Goal: Task Accomplishment & Management: Use online tool/utility

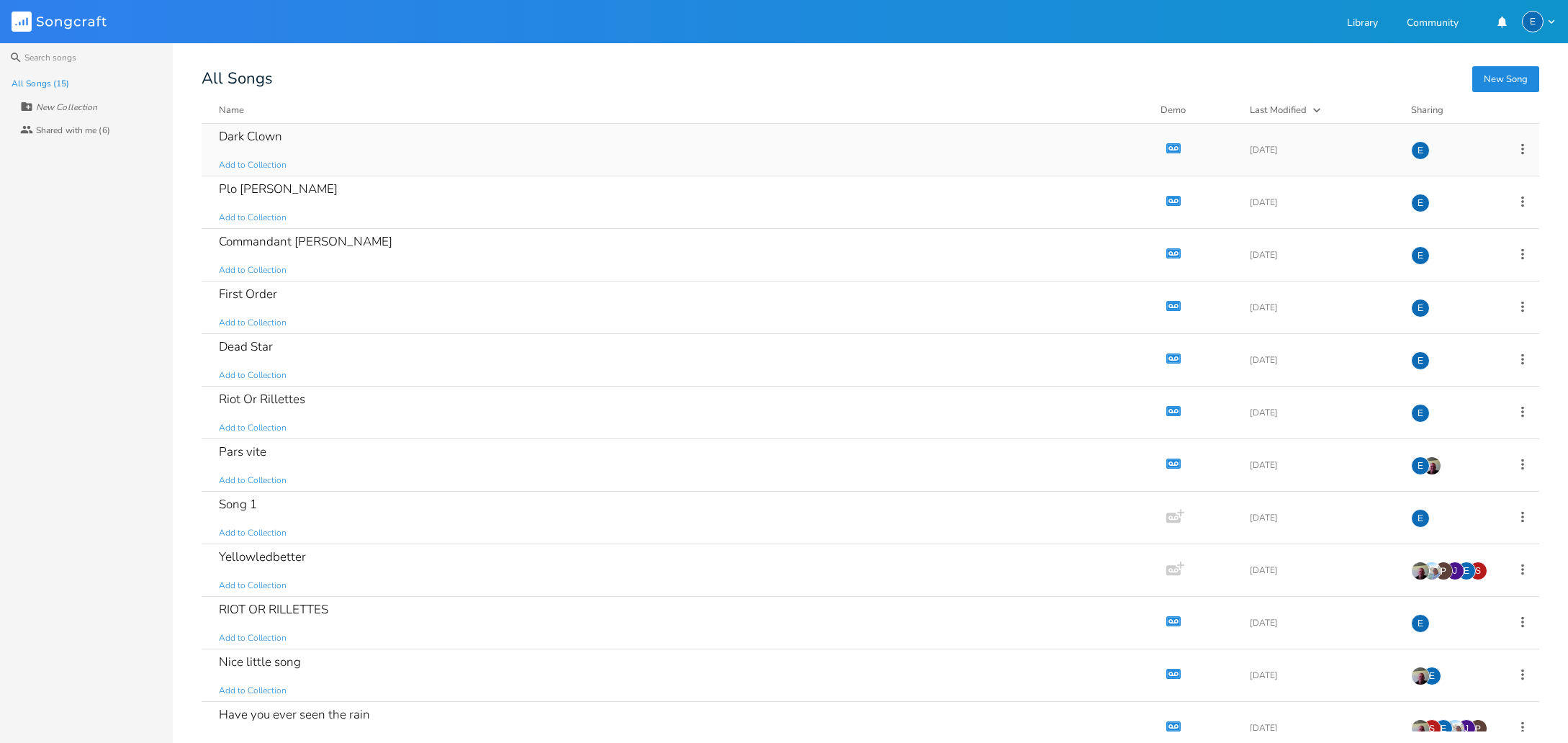
click at [1166, 143] on icon "button" at bounding box center [1173, 147] width 15 height 10
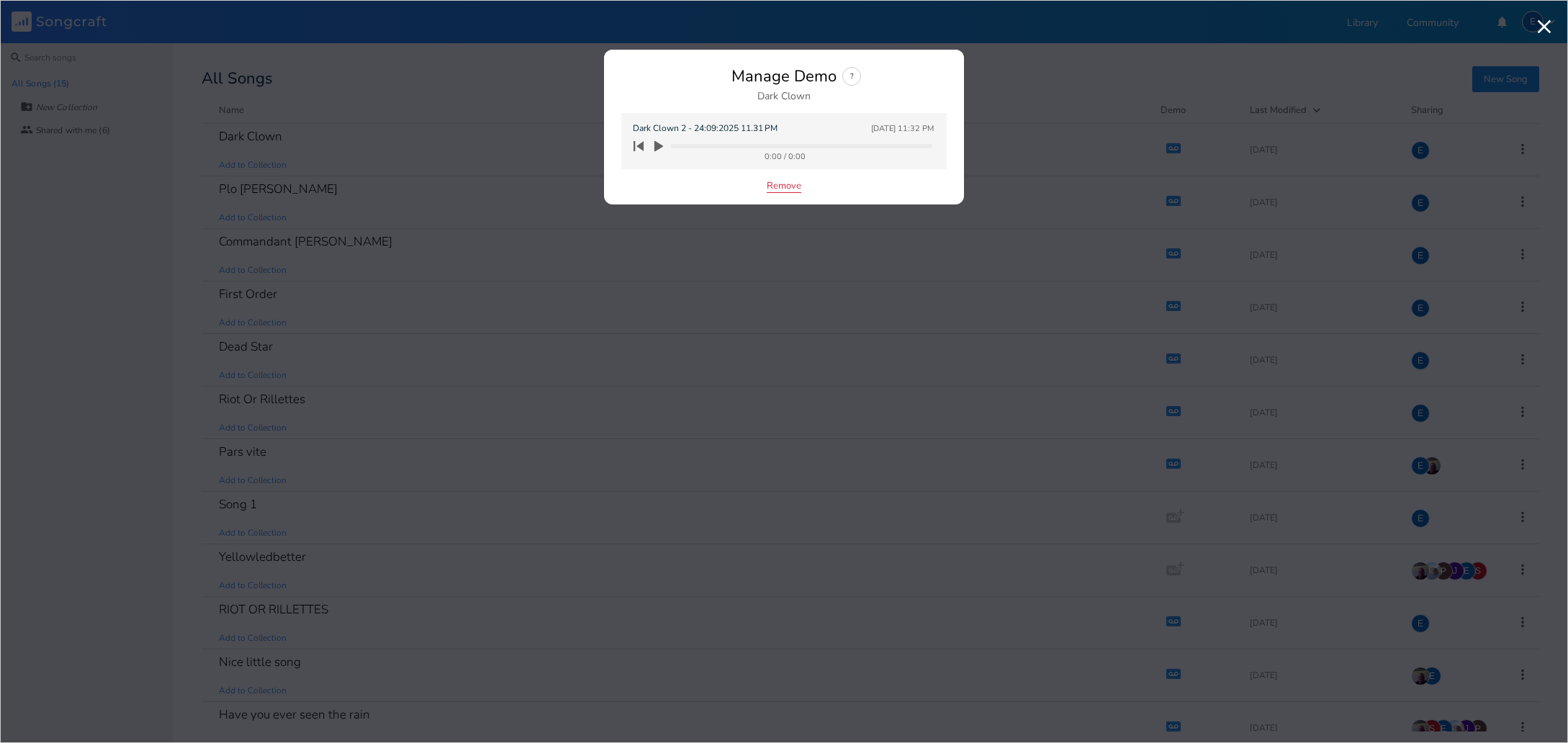
click at [785, 185] on button "Remove" at bounding box center [784, 186] width 35 height 12
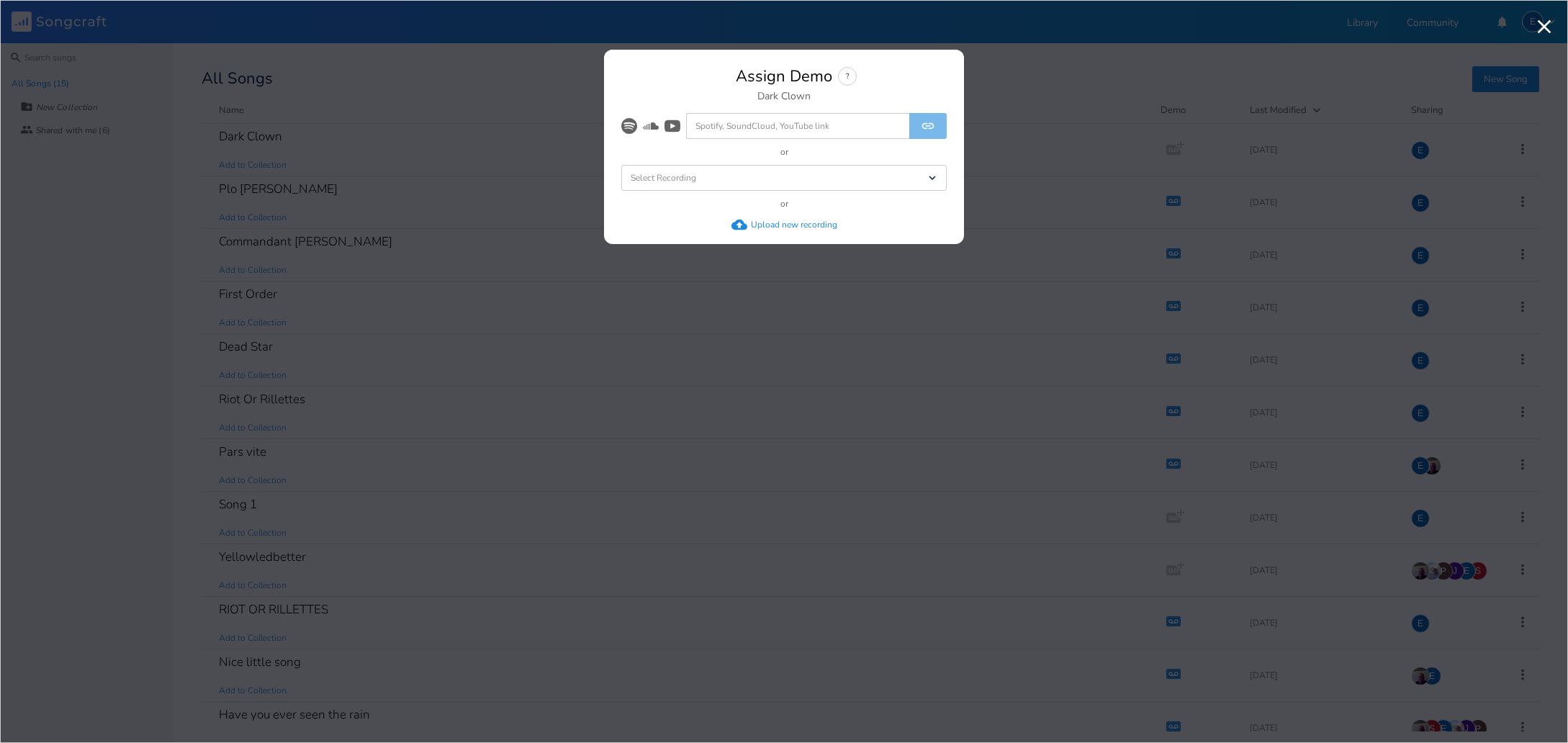
click at [757, 219] on div "Upload new recording" at bounding box center [794, 224] width 87 height 12
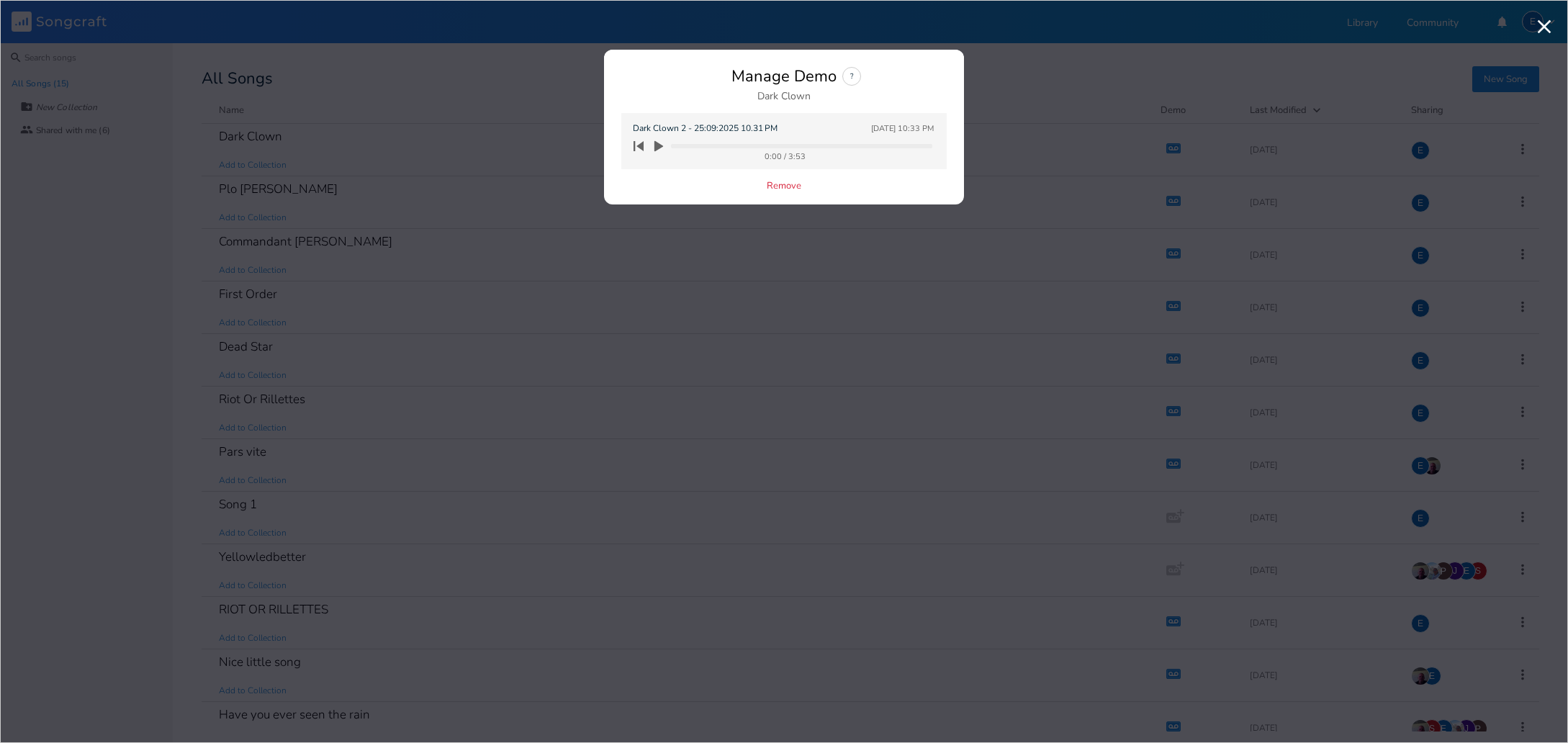
click at [658, 146] on icon "button" at bounding box center [658, 146] width 8 height 11
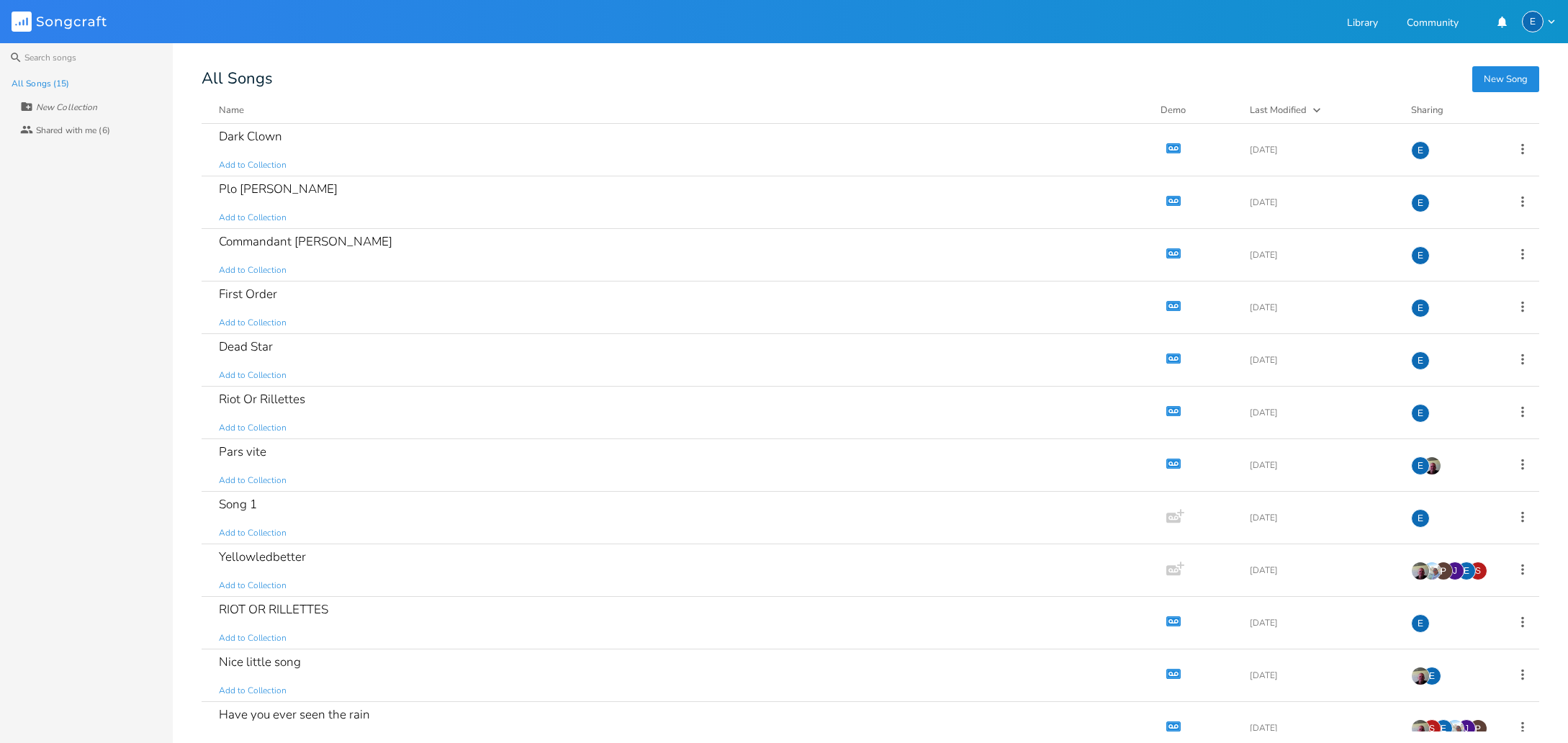
drag, startPoint x: 449, startPoint y: 94, endPoint x: 409, endPoint y: 82, distance: 41.8
click at [1166, 147] on icon "Demo" at bounding box center [1173, 148] width 15 height 15
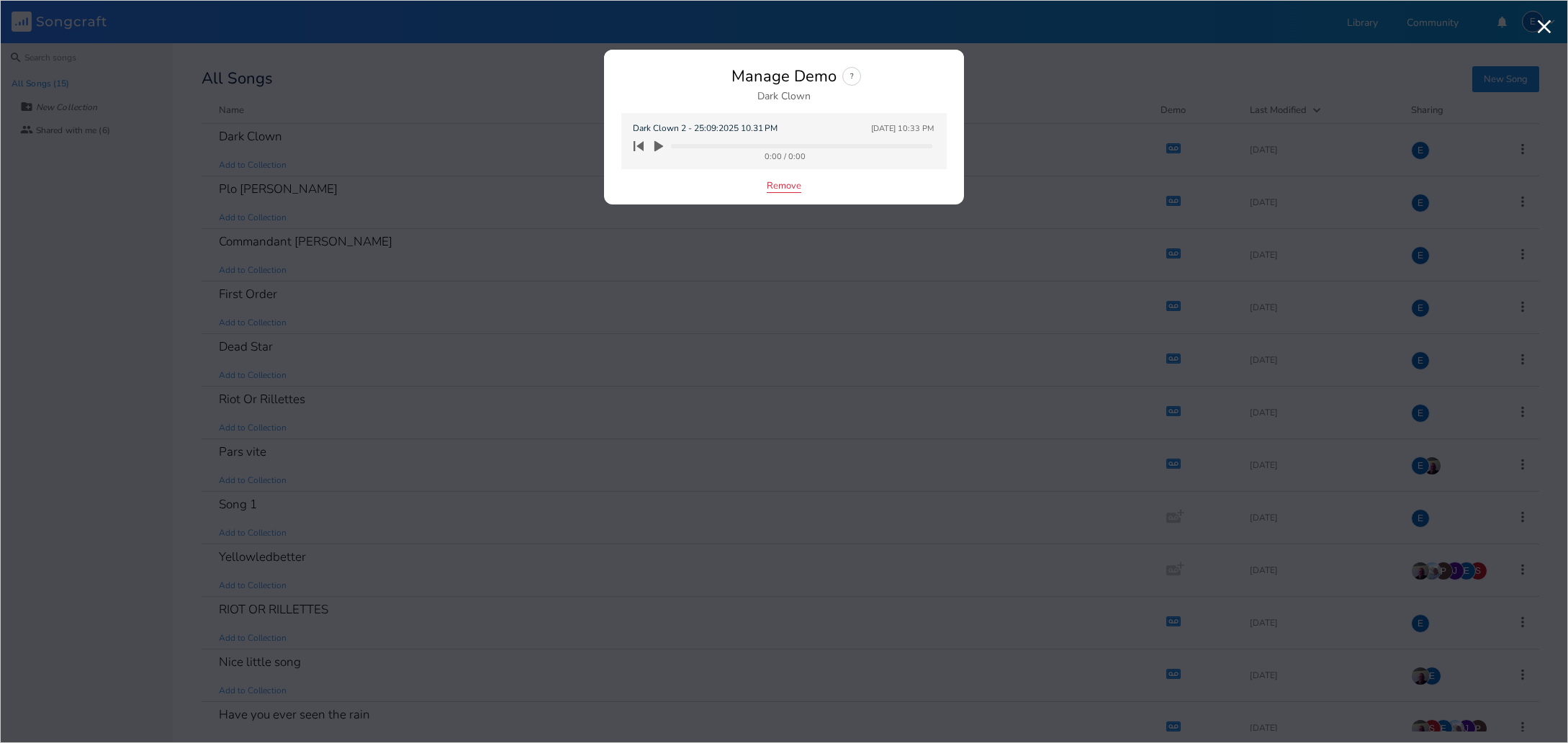
click at [777, 184] on button "Remove" at bounding box center [784, 186] width 35 height 12
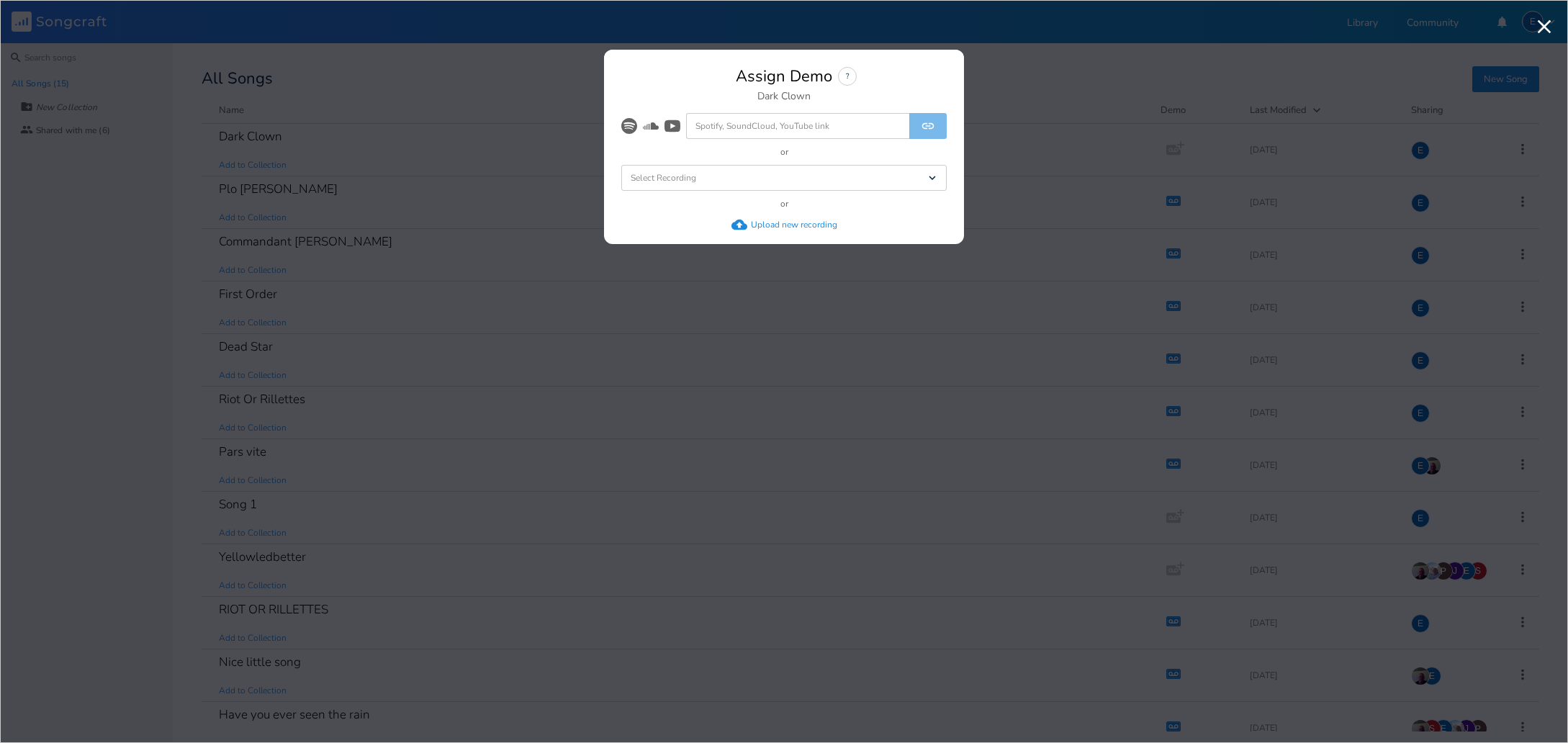
click at [760, 218] on div "Upload new recording" at bounding box center [794, 224] width 87 height 12
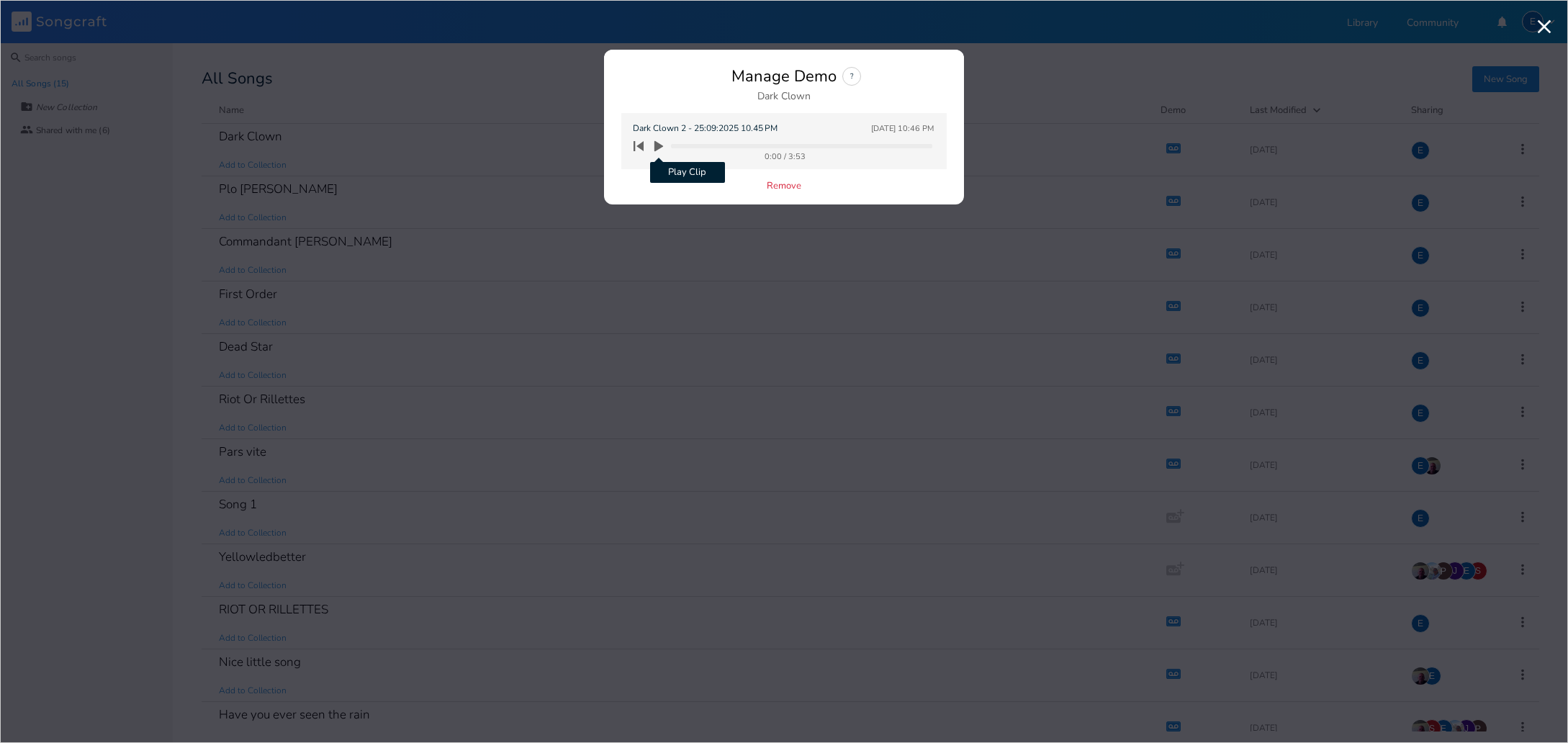
click at [657, 144] on icon "button" at bounding box center [658, 146] width 8 height 11
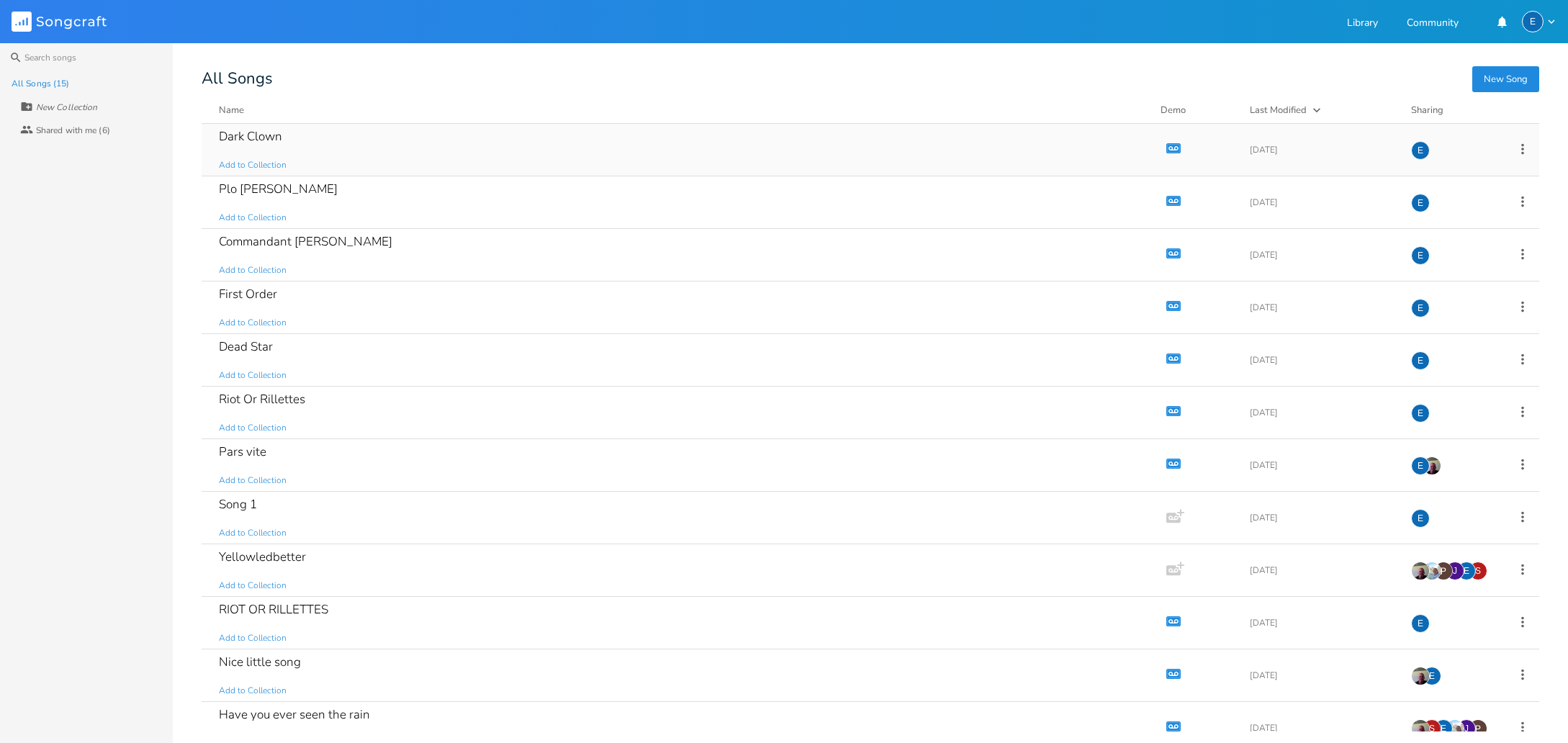
click at [1168, 146] on icon "button" at bounding box center [1173, 148] width 12 height 8
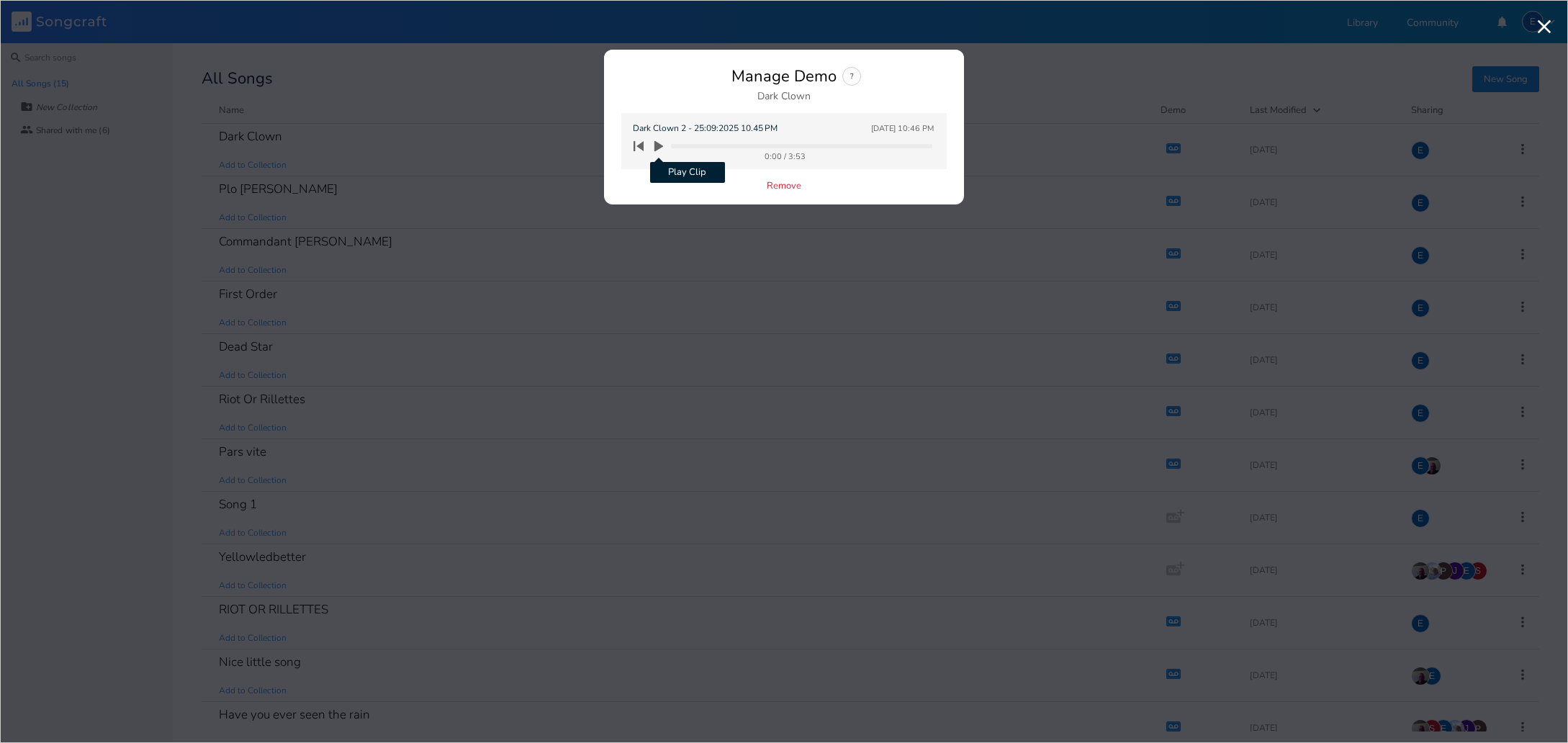
click at [659, 145] on icon "button" at bounding box center [658, 146] width 8 height 11
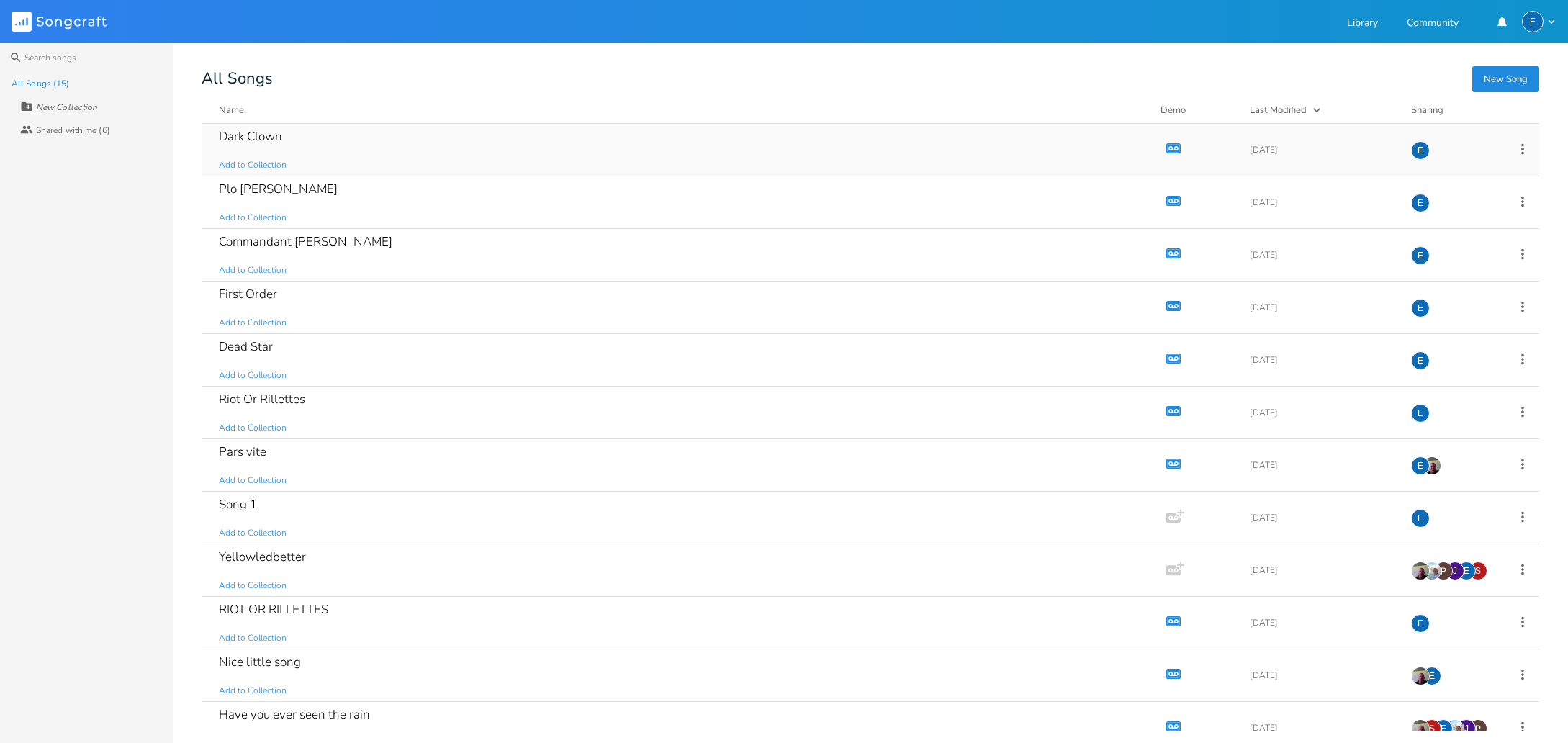
click at [1168, 148] on icon "button" at bounding box center [1173, 148] width 12 height 8
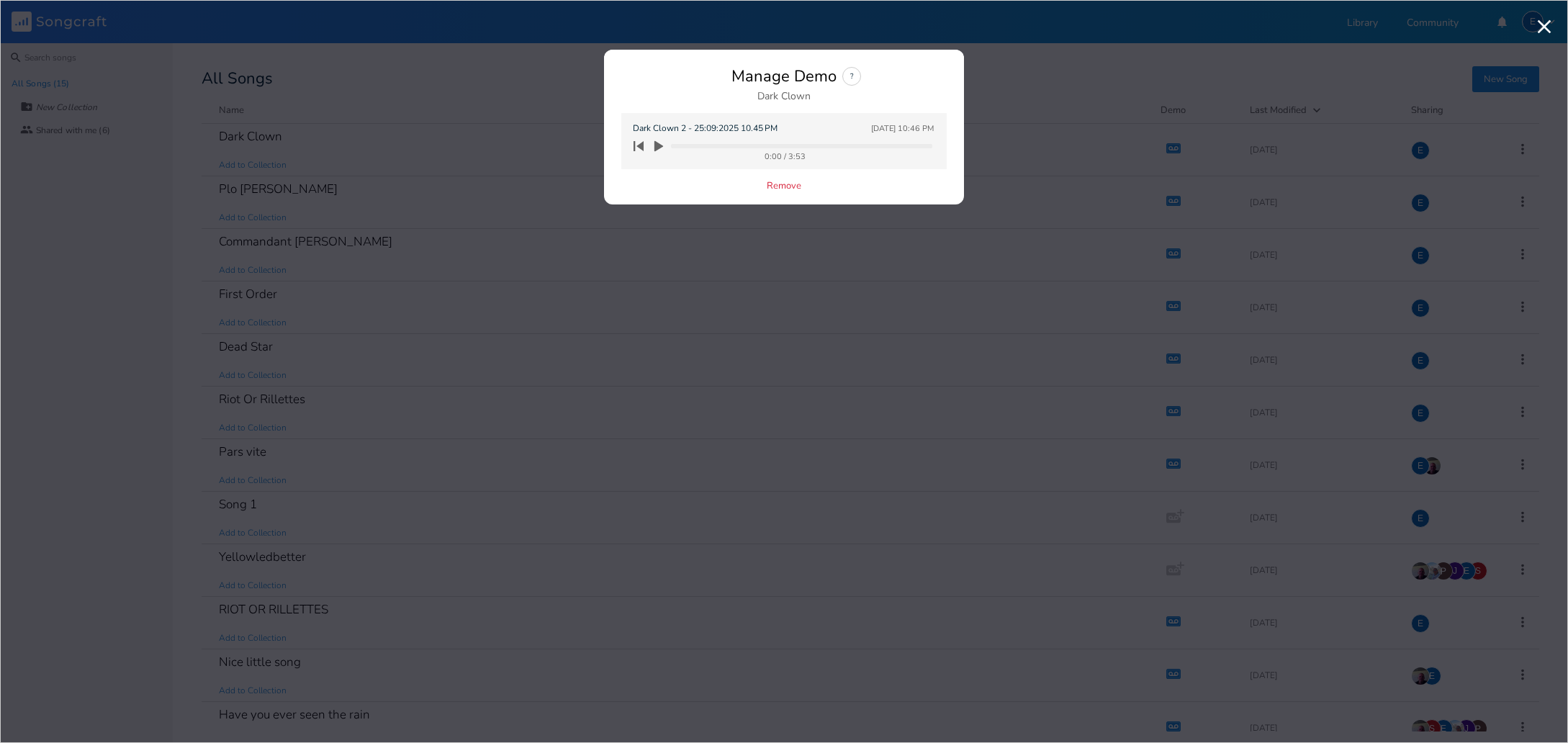
click at [656, 145] on icon "button" at bounding box center [658, 146] width 8 height 11
click at [673, 66] on div at bounding box center [784, 58] width 360 height 17
